Goal: Transaction & Acquisition: Download file/media

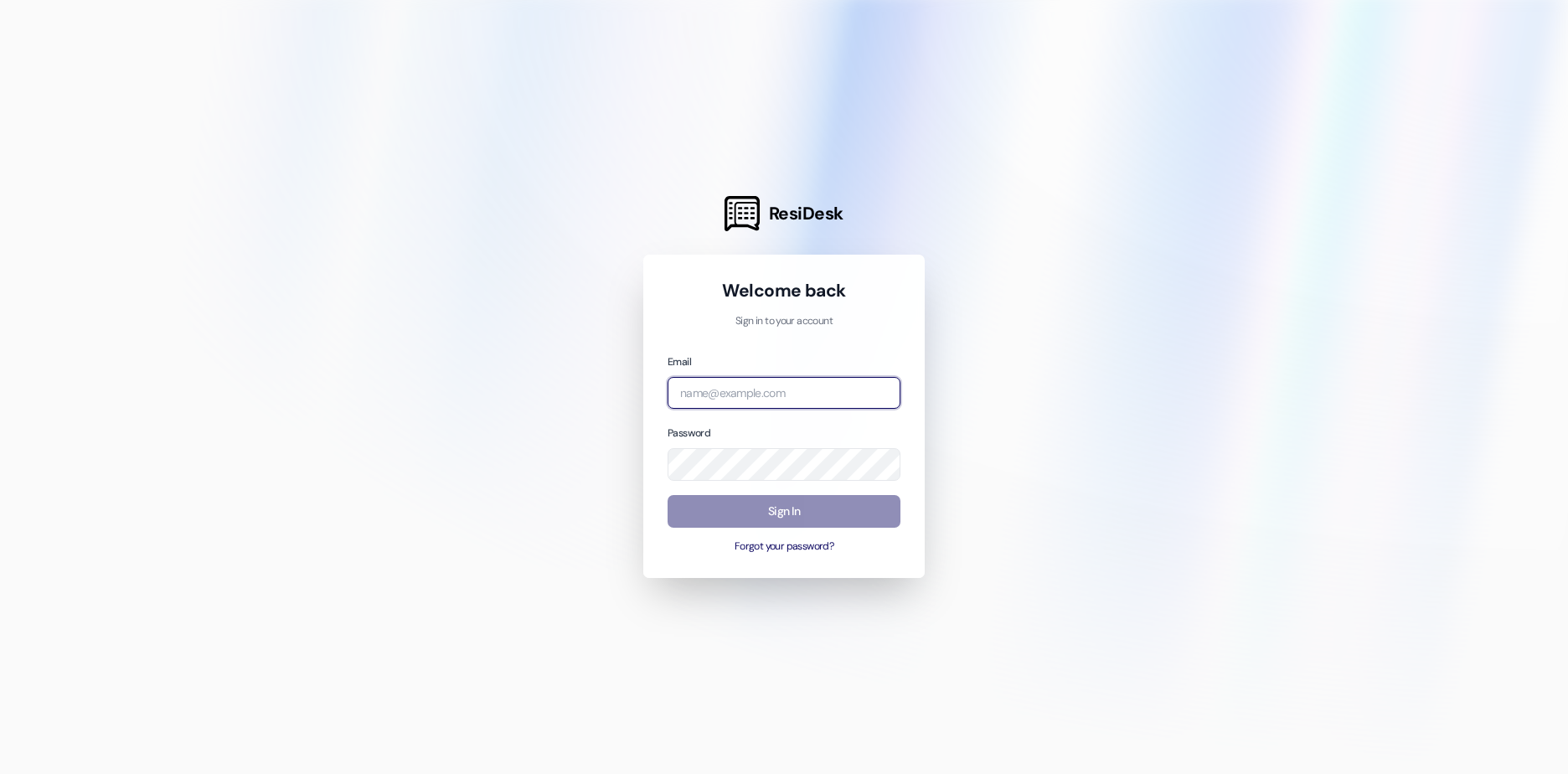
type input "[EMAIL_ADDRESS][DOMAIN_NAME]"
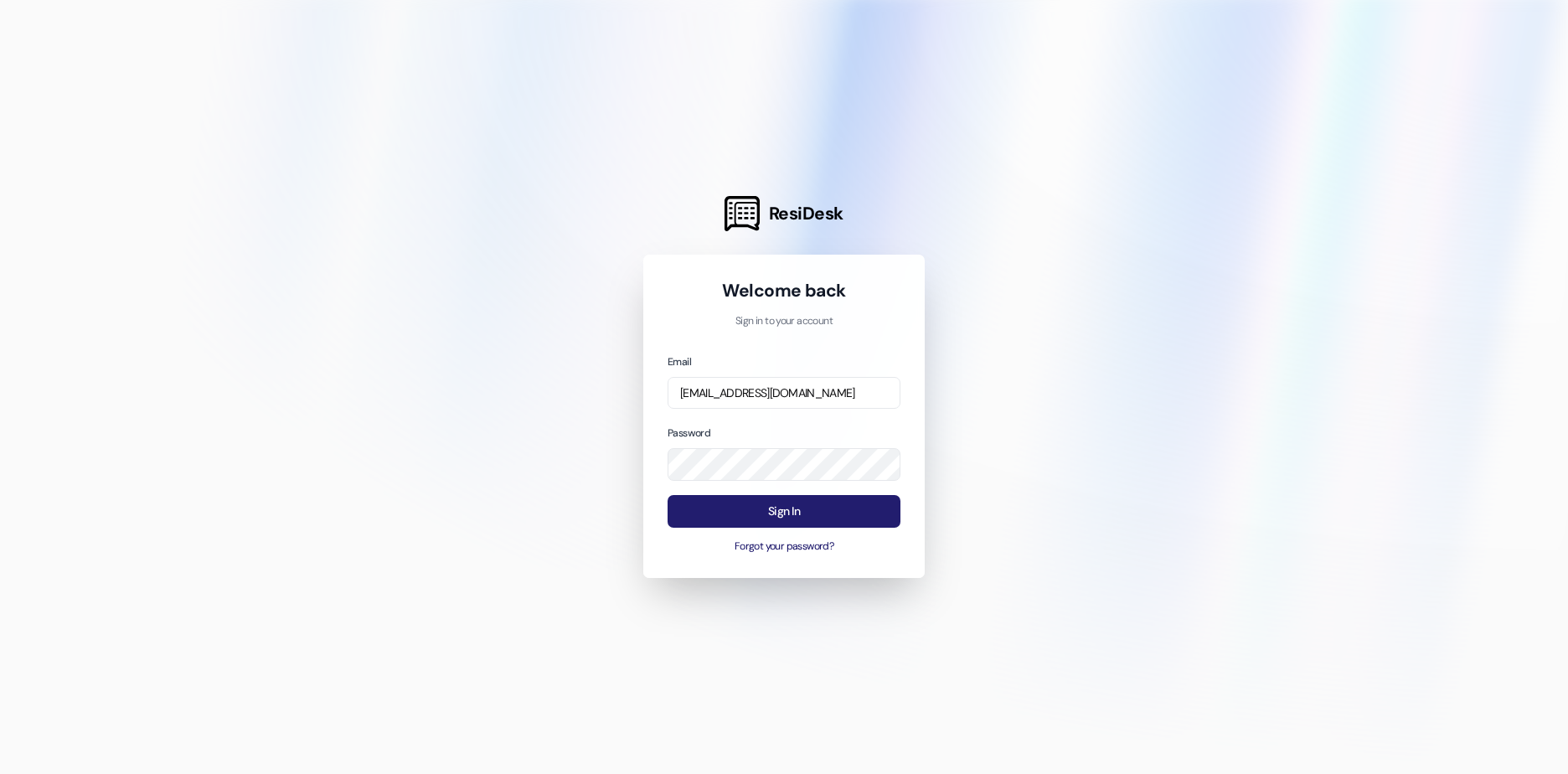
click at [788, 513] on button "Sign In" at bounding box center [784, 511] width 233 height 33
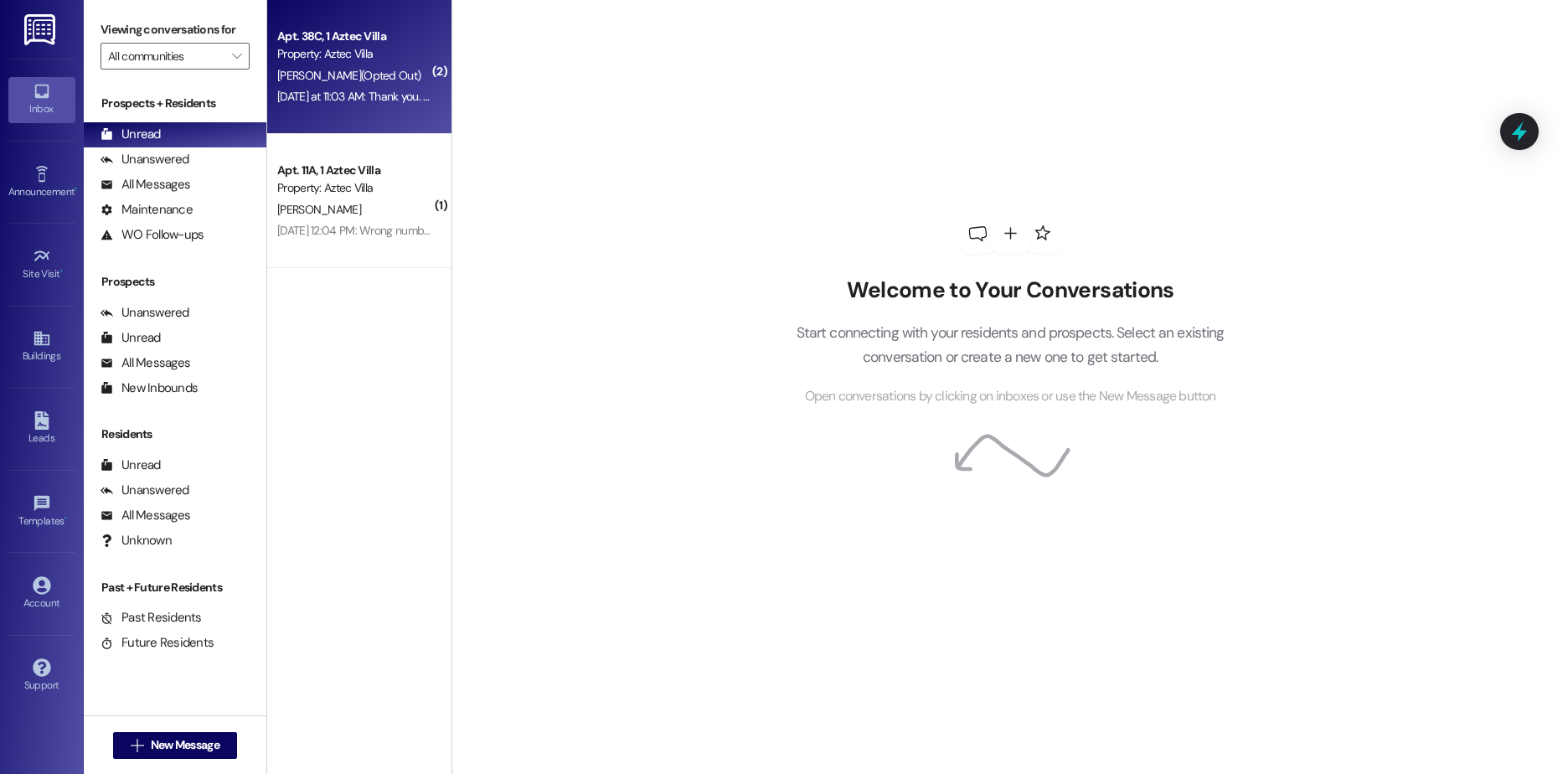
click at [308, 86] on div "[DATE] at 11:03 AM: Thank you. You will no longer receive texts from this threa…" at bounding box center [354, 96] width 158 height 21
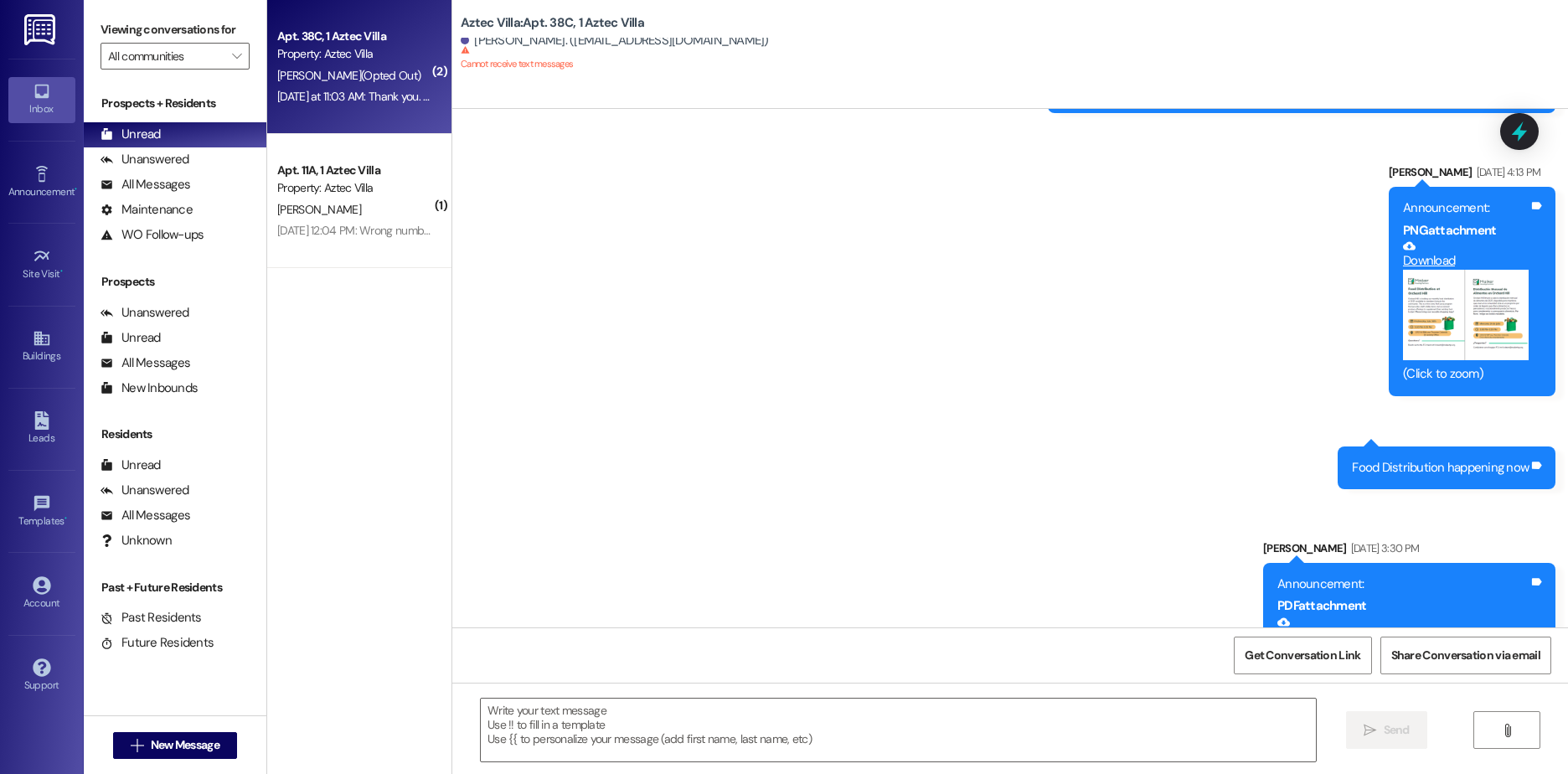
scroll to position [12415, 0]
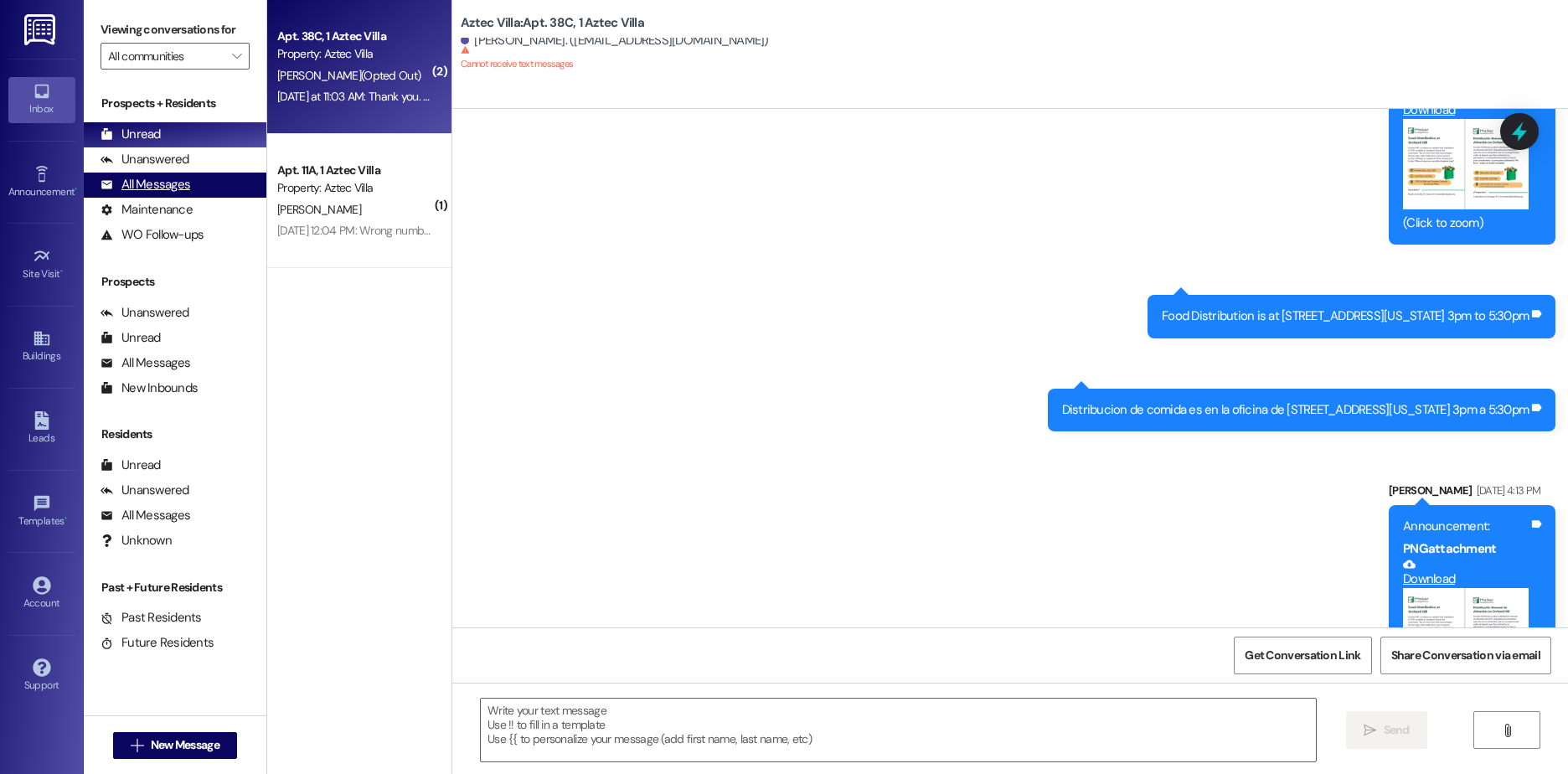
click at [163, 186] on div "All Messages" at bounding box center [145, 185] width 90 height 18
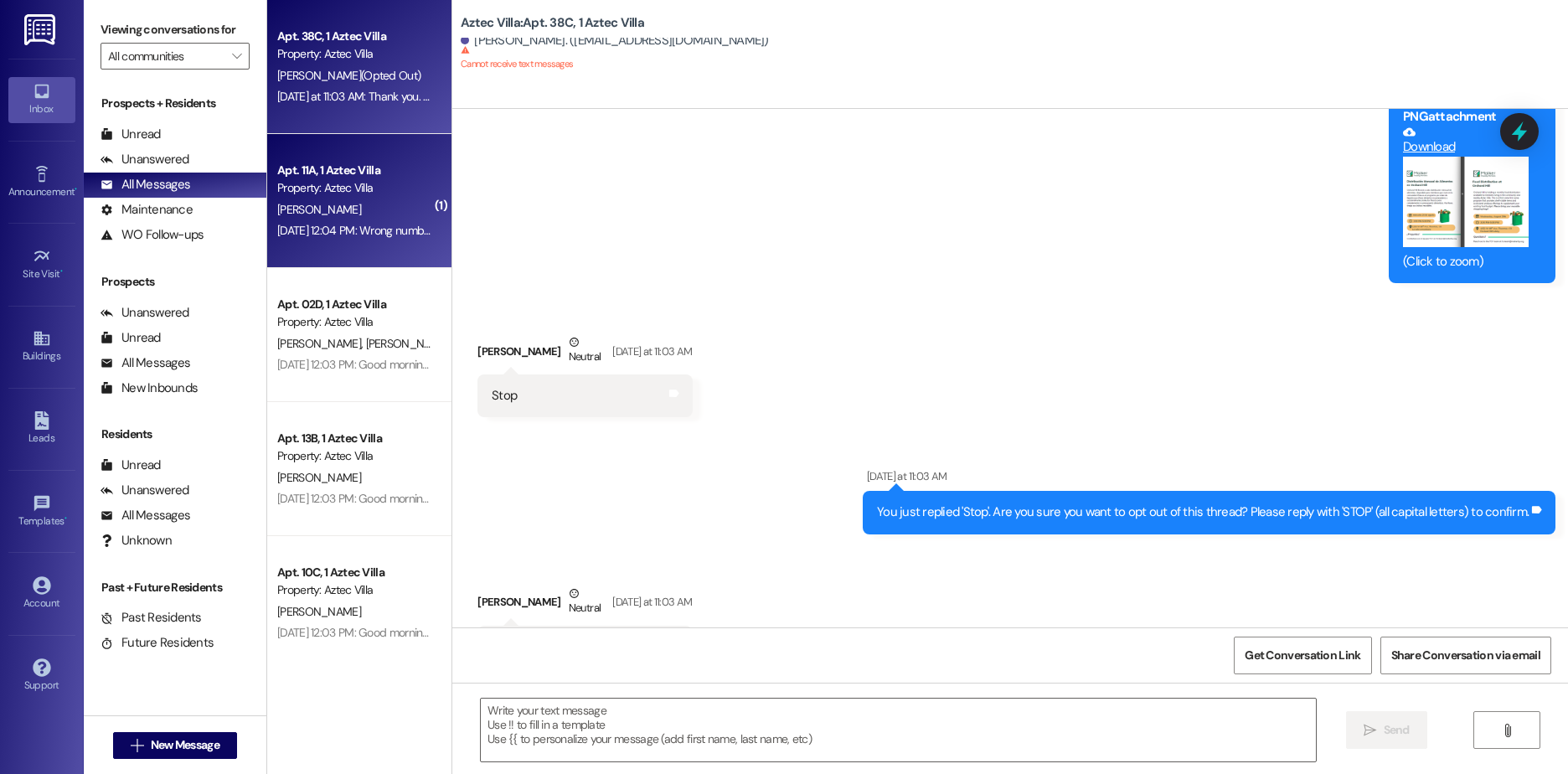
click at [284, 209] on span "[PERSON_NAME]" at bounding box center [319, 209] width 84 height 15
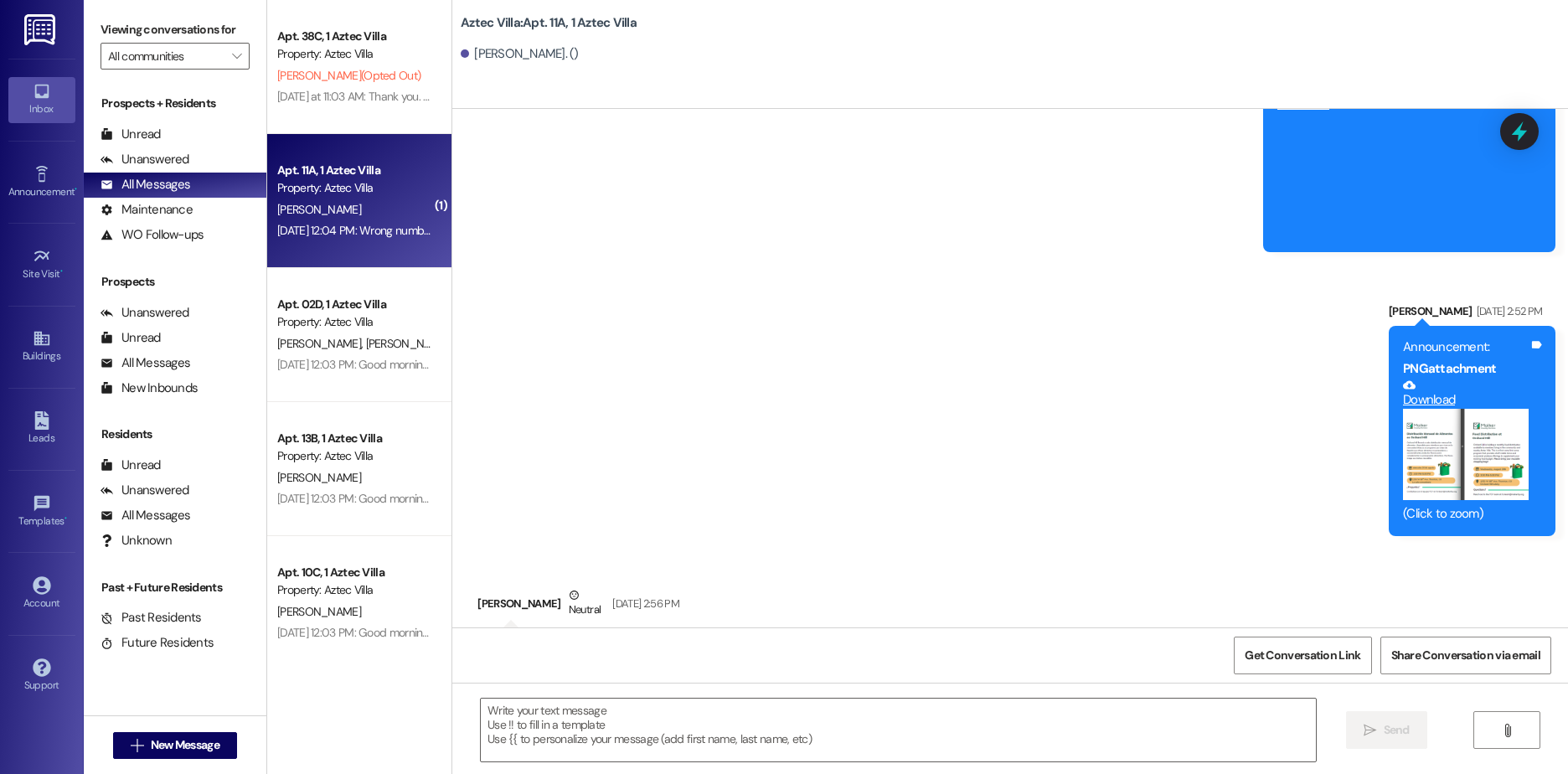
scroll to position [13926, 0]
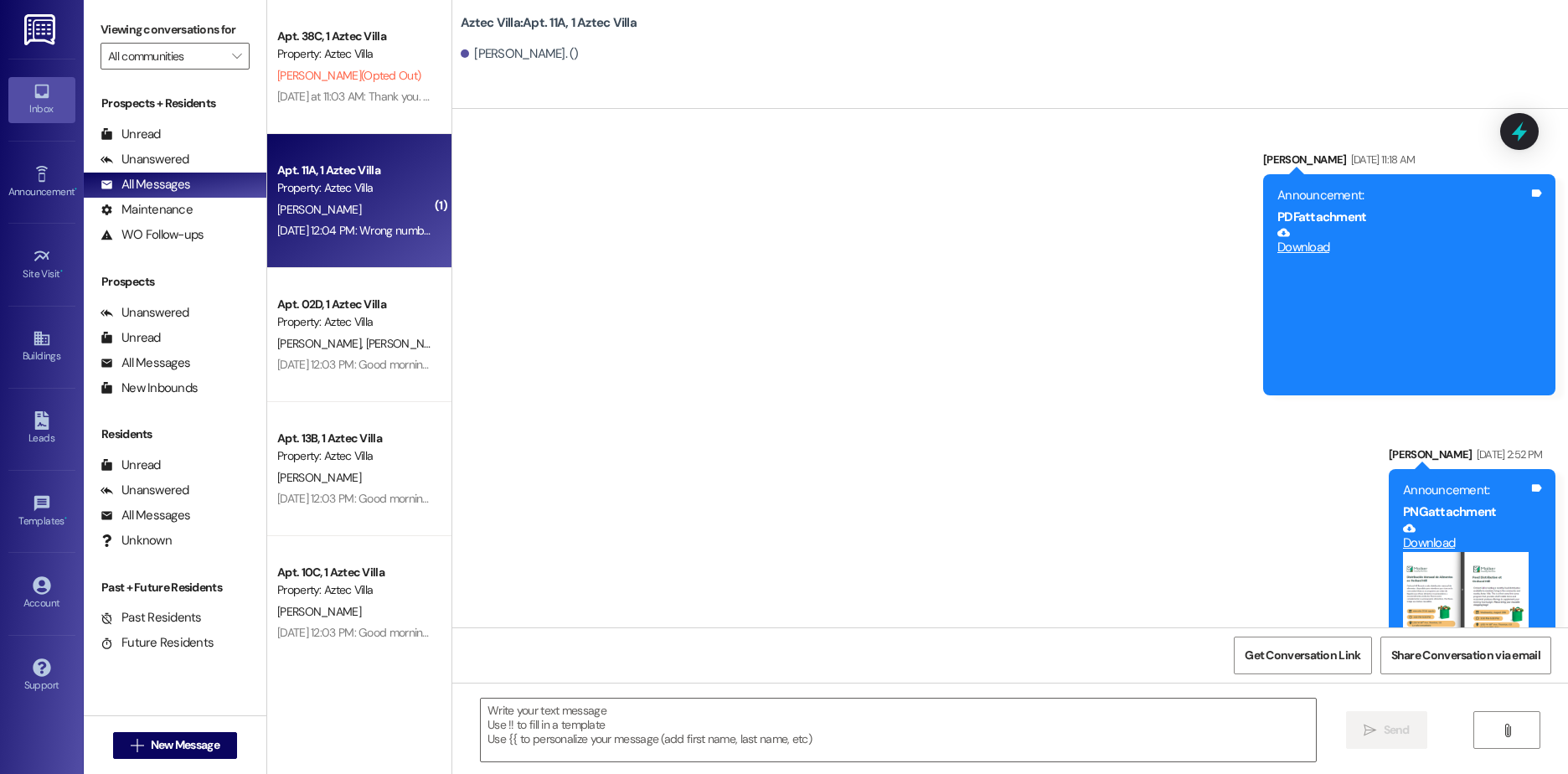
click at [1301, 226] on link "Download" at bounding box center [1403, 241] width 252 height 30
